Goal: Transaction & Acquisition: Purchase product/service

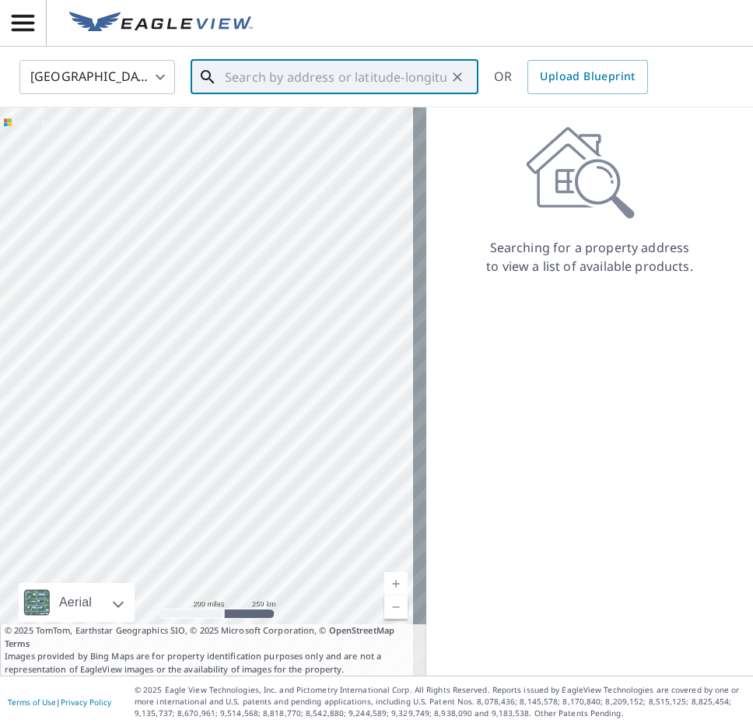
paste input "[STREET_ADDRESS]"
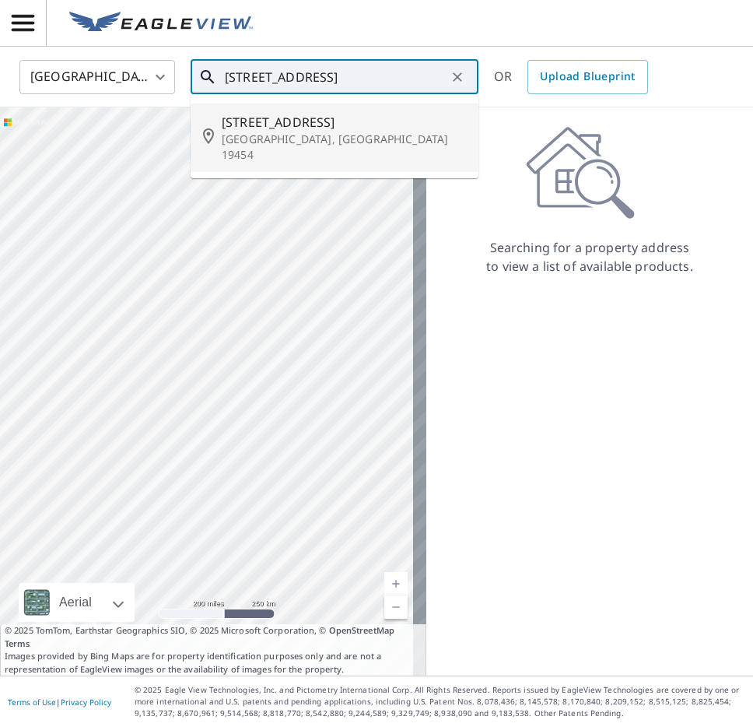
click at [293, 135] on p "[GEOGRAPHIC_DATA], [GEOGRAPHIC_DATA] 19454" at bounding box center [344, 147] width 244 height 31
type input "[STREET_ADDRESS]"
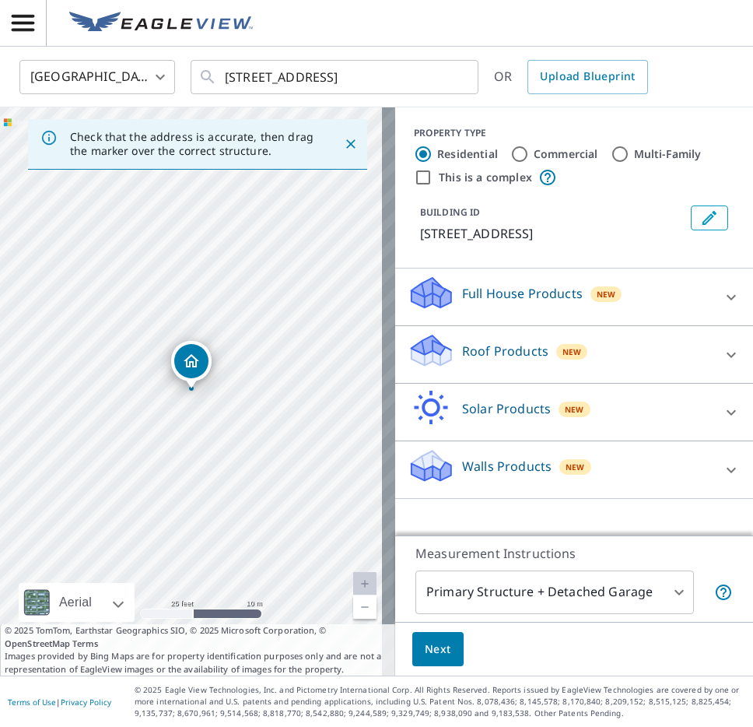
click at [191, 360] on icon "Dropped pin, building 1, Residential property, 423 Running Brook Rd North Wales…" at bounding box center [191, 361] width 19 height 19
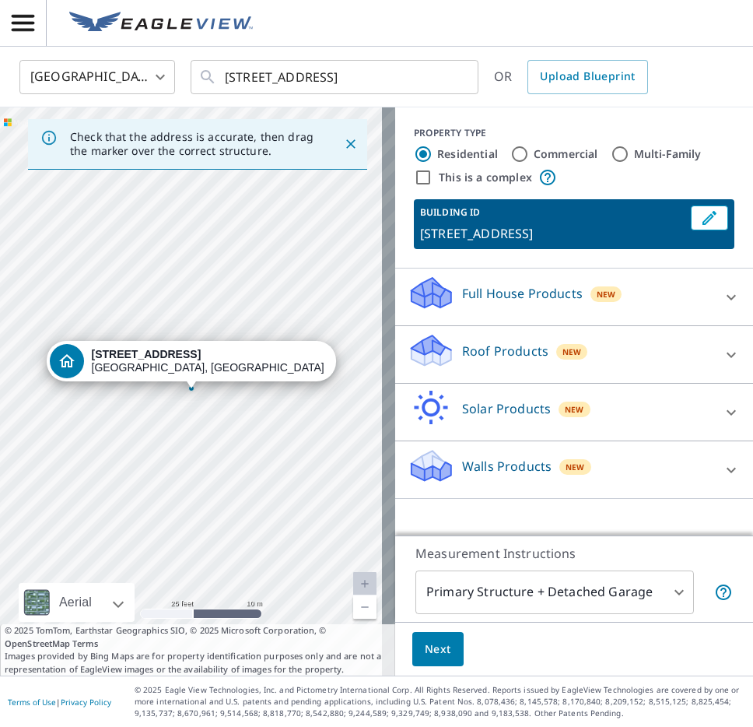
click at [722, 364] on icon at bounding box center [731, 355] width 19 height 19
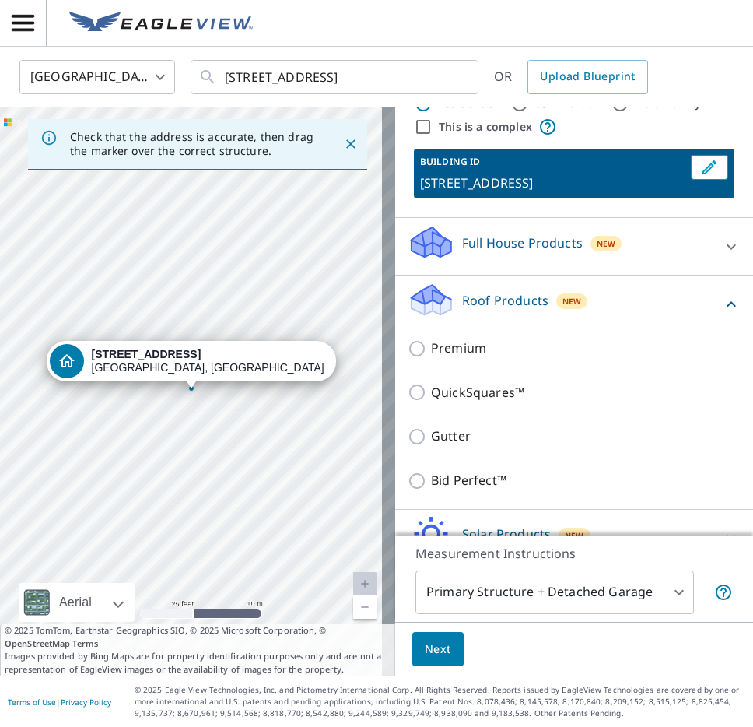
scroll to position [78, 0]
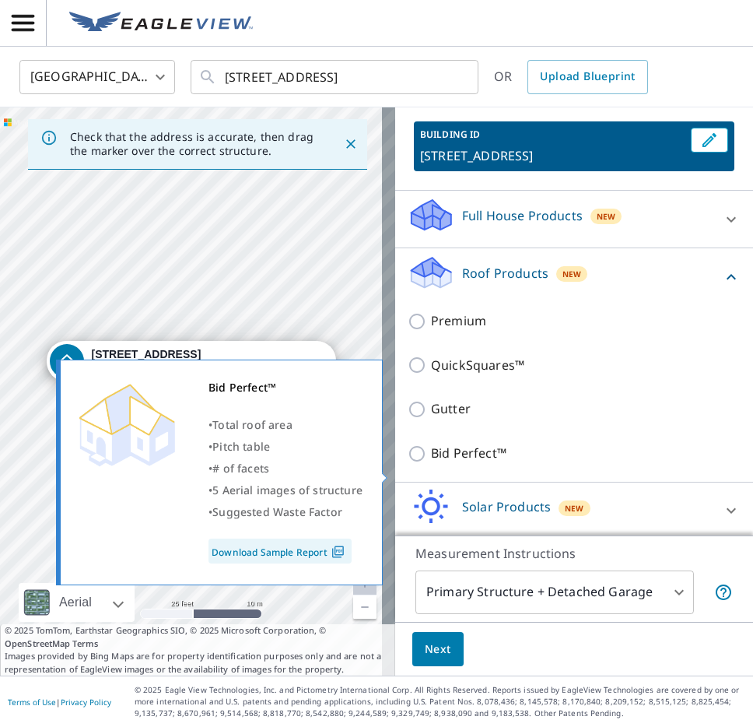
click at [408, 463] on input "Bid Perfect™" at bounding box center [419, 453] width 23 height 19
checkbox input "true"
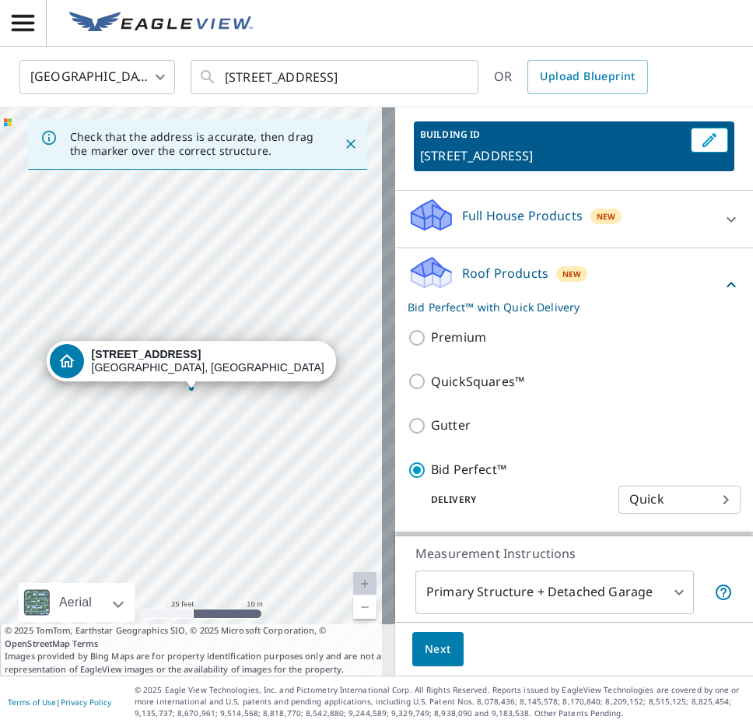
click at [669, 593] on body "JF JF [GEOGRAPHIC_DATA] US ​ [STREET_ADDRESS] ​ OR Upload Blueprint Check that …" at bounding box center [376, 363] width 753 height 727
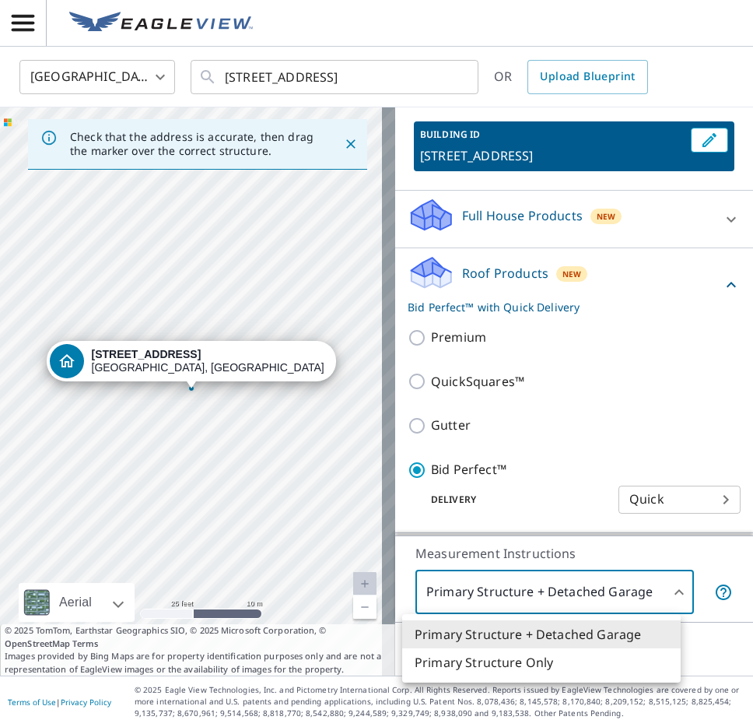
click at [500, 668] on li "Primary Structure Only" at bounding box center [541, 662] width 279 height 28
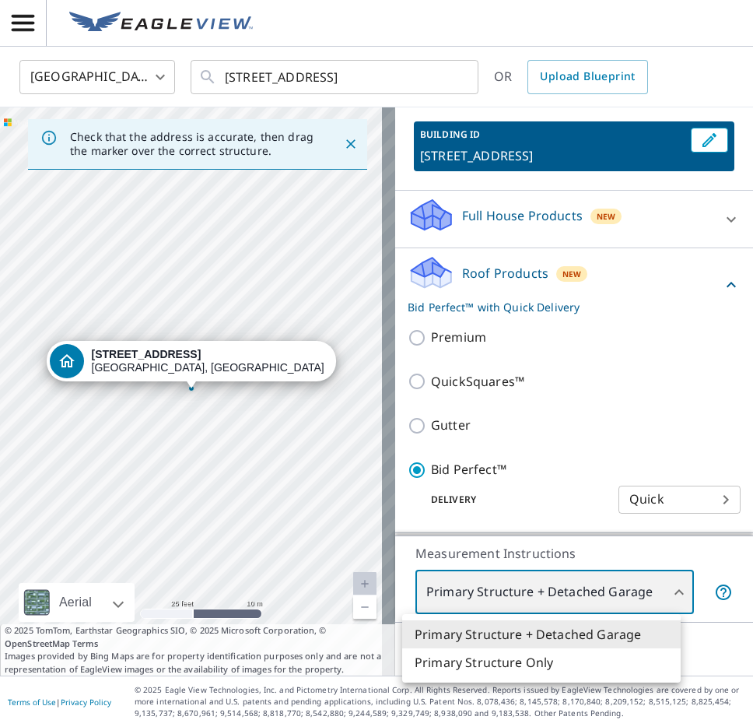
type input "2"
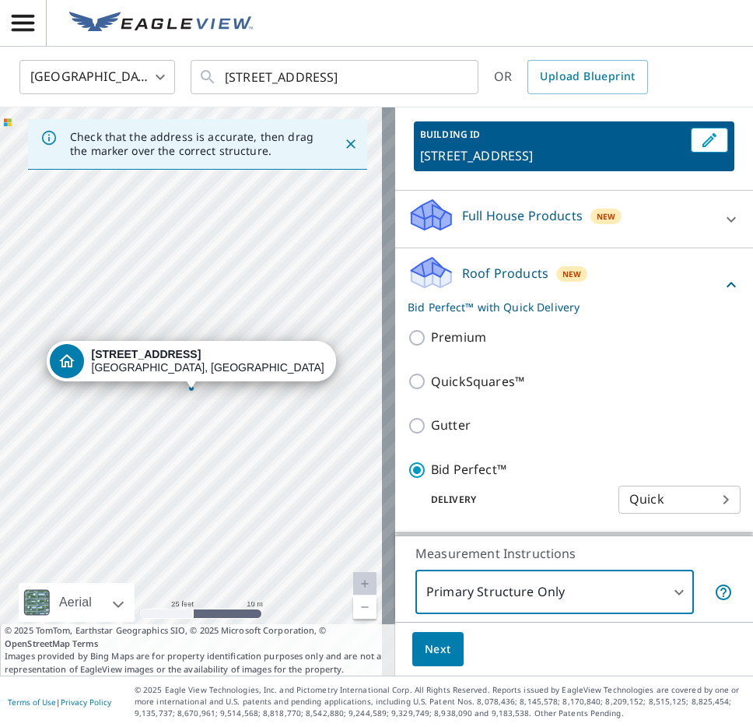
click at [425, 645] on span "Next" at bounding box center [438, 649] width 26 height 19
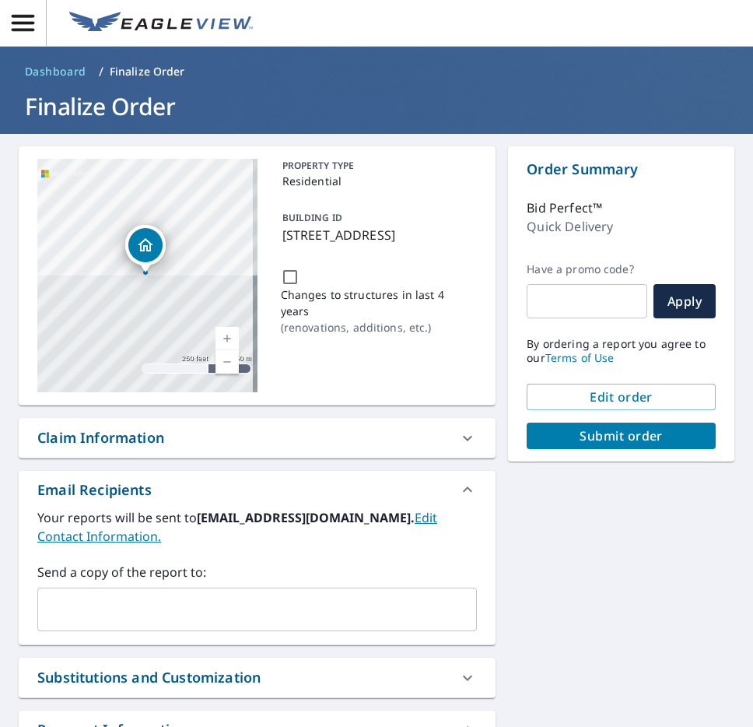
click at [621, 435] on span "Submit order" at bounding box center [621, 435] width 164 height 17
